Goal: Information Seeking & Learning: Compare options

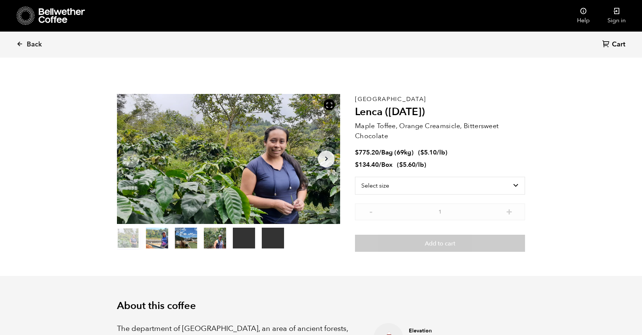
scroll to position [323, 396]
click at [36, 45] on span "Back" at bounding box center [34, 44] width 15 height 9
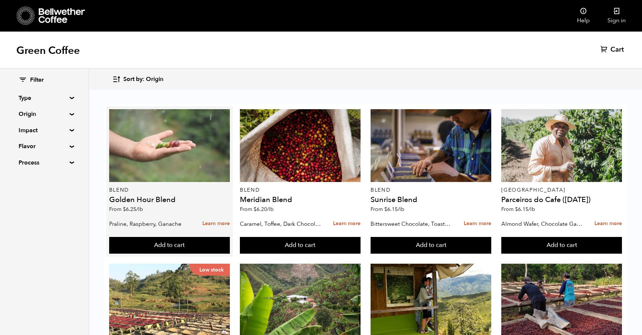
click at [155, 179] on div at bounding box center [169, 145] width 121 height 73
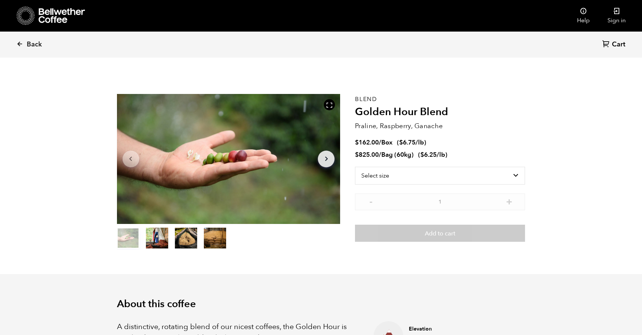
scroll to position [323, 396]
click at [33, 45] on span "Back" at bounding box center [34, 44] width 15 height 9
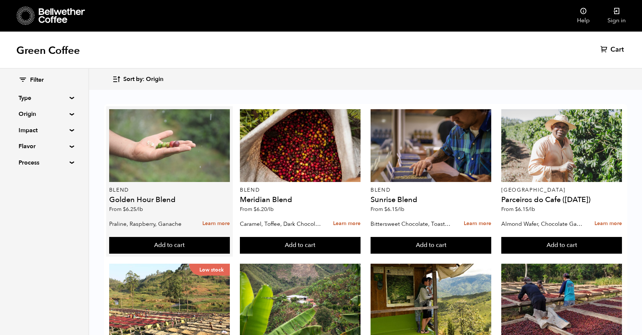
click at [178, 136] on div at bounding box center [169, 145] width 121 height 73
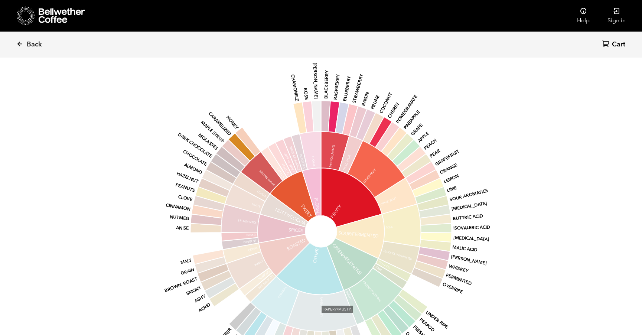
scroll to position [514, 0]
